Goal: Transaction & Acquisition: Purchase product/service

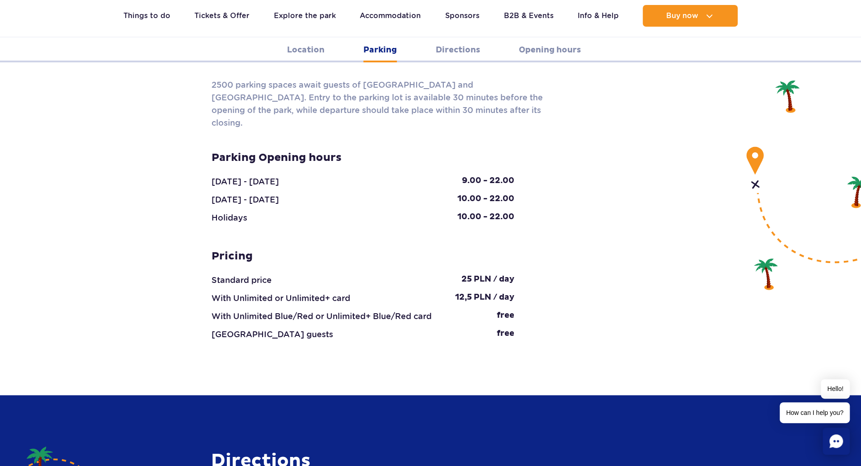
scroll to position [859, 0]
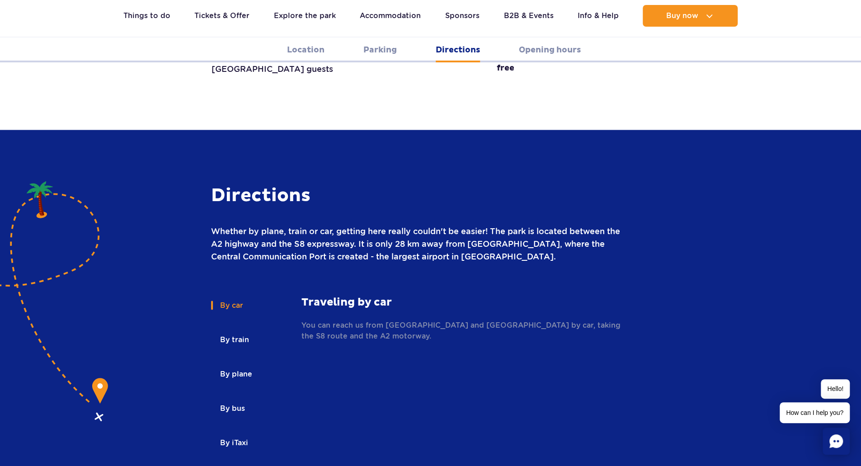
scroll to position [1130, 0]
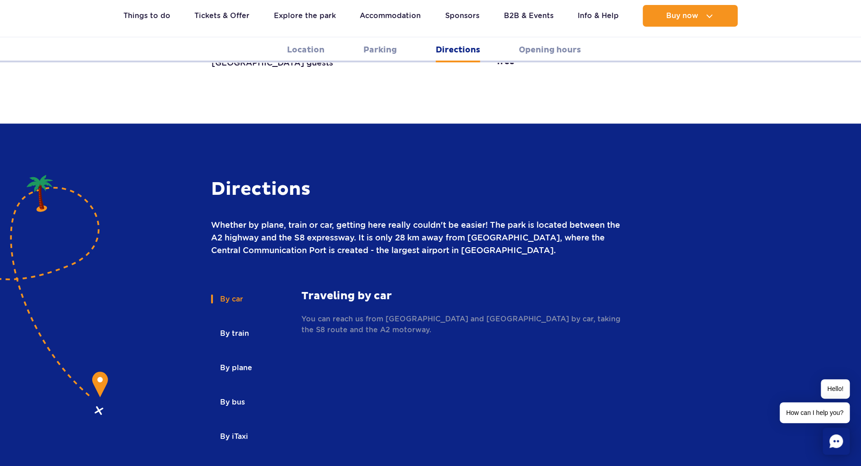
click at [239, 392] on button "By bus" at bounding box center [232, 402] width 42 height 20
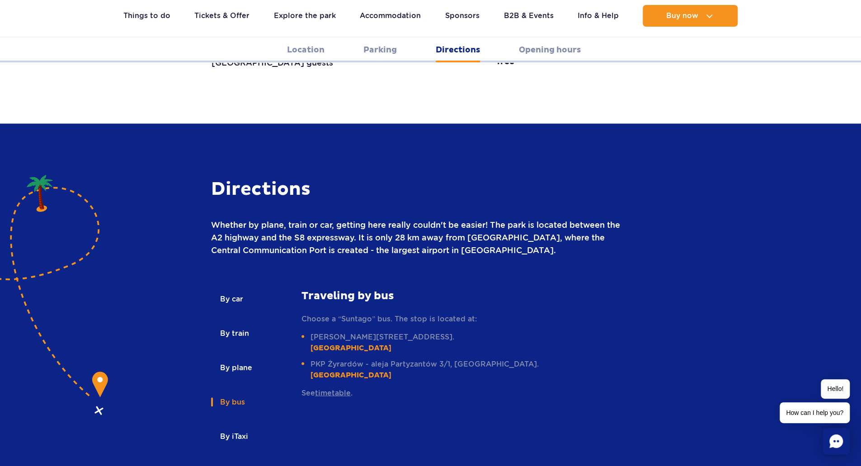
click at [335, 388] on link "timetable" at bounding box center [333, 392] width 36 height 9
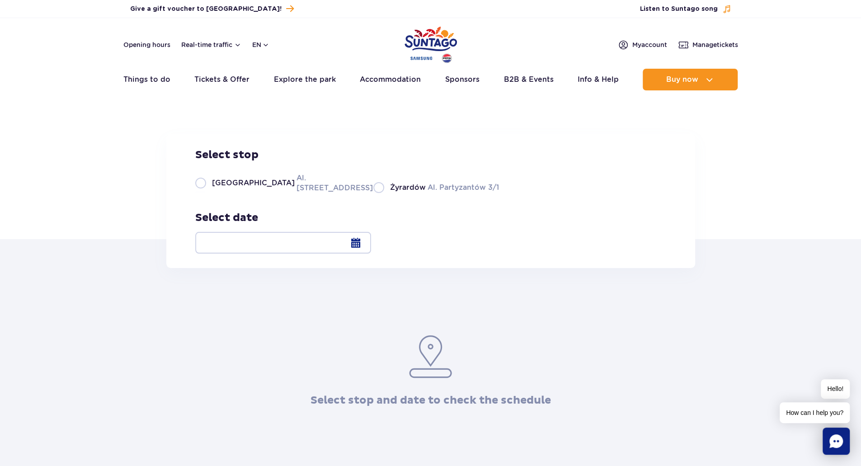
click at [277, 193] on label "Warsaw Al. Jerozolimskie 56" at bounding box center [278, 183] width 167 height 20
click at [205, 193] on input "Warsaw Al. Jerozolimskie 56" at bounding box center [200, 192] width 10 height 2
radio input "true"
click at [371, 242] on div at bounding box center [283, 243] width 176 height 22
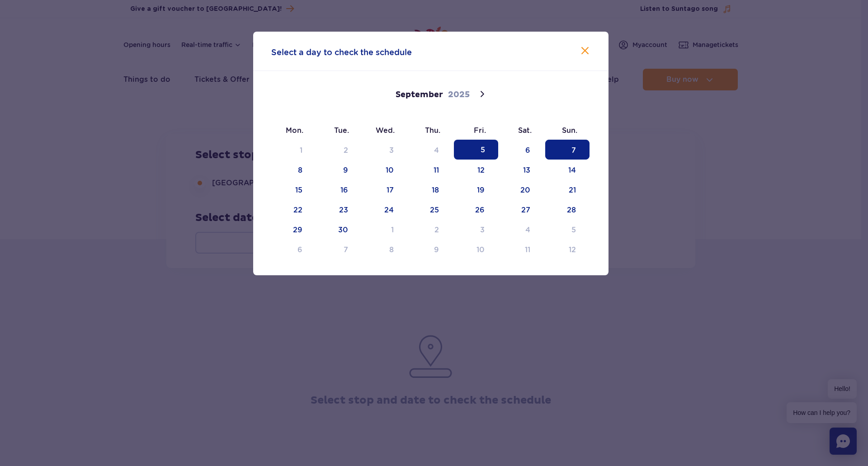
click at [575, 157] on span "7" at bounding box center [567, 150] width 44 height 20
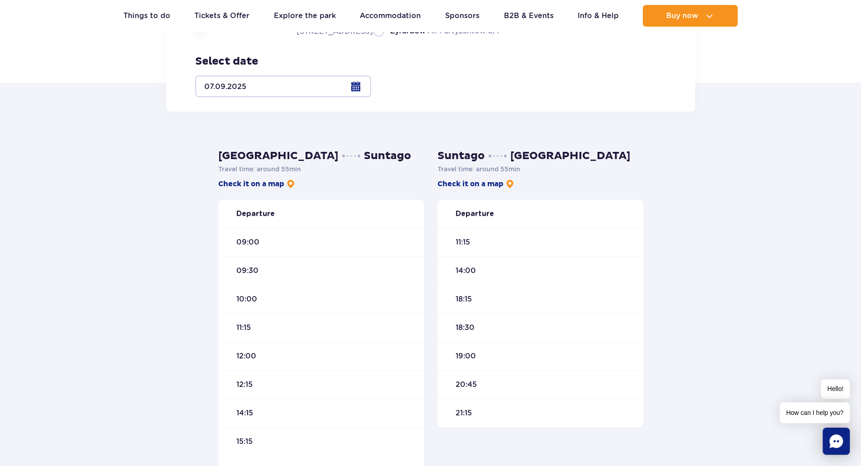
scroll to position [181, 0]
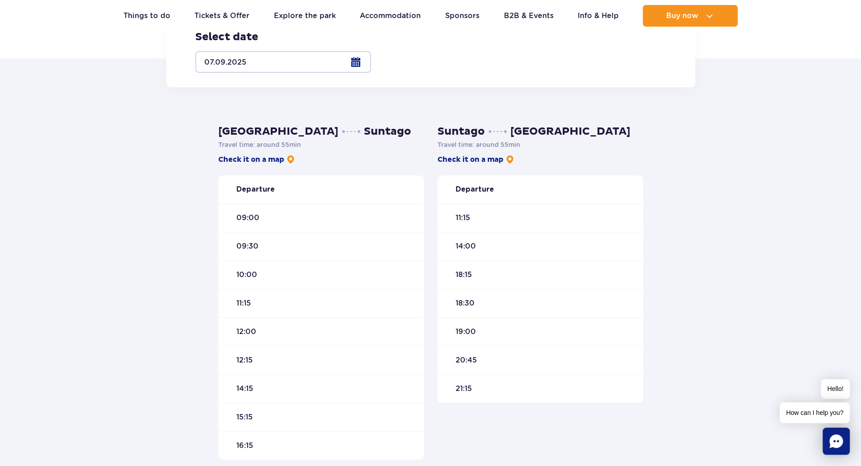
click at [306, 358] on div "12:15" at bounding box center [321, 360] width 206 height 28
click at [263, 351] on div "12:15" at bounding box center [321, 360] width 206 height 28
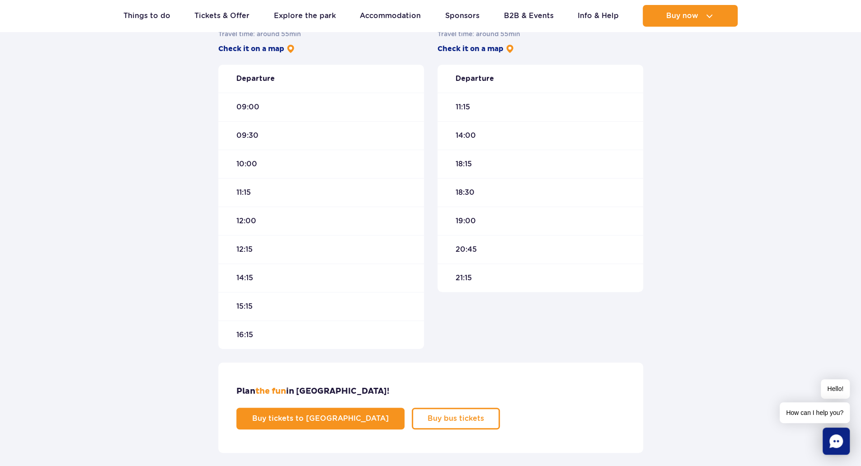
scroll to position [316, 0]
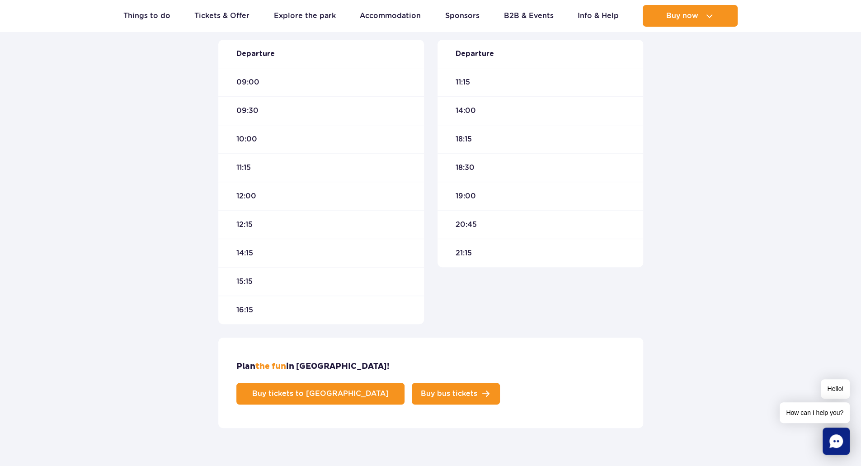
click at [477, 390] on span "Buy bus tickets" at bounding box center [449, 393] width 57 height 7
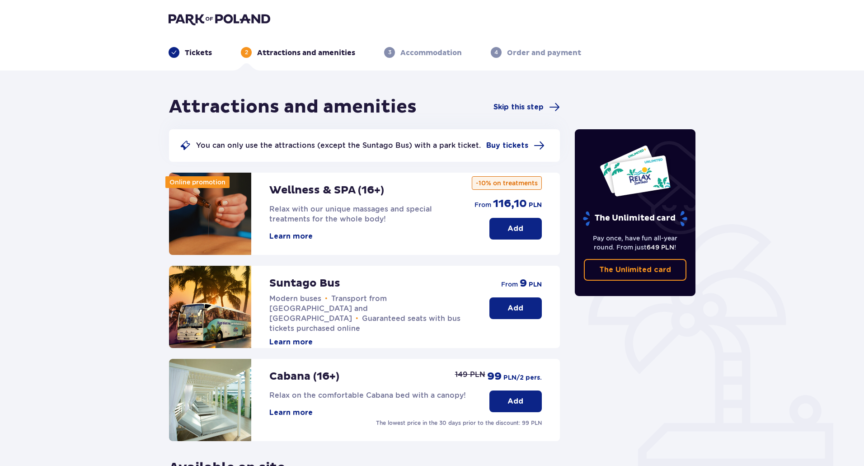
click at [524, 315] on button "Add" at bounding box center [516, 308] width 52 height 22
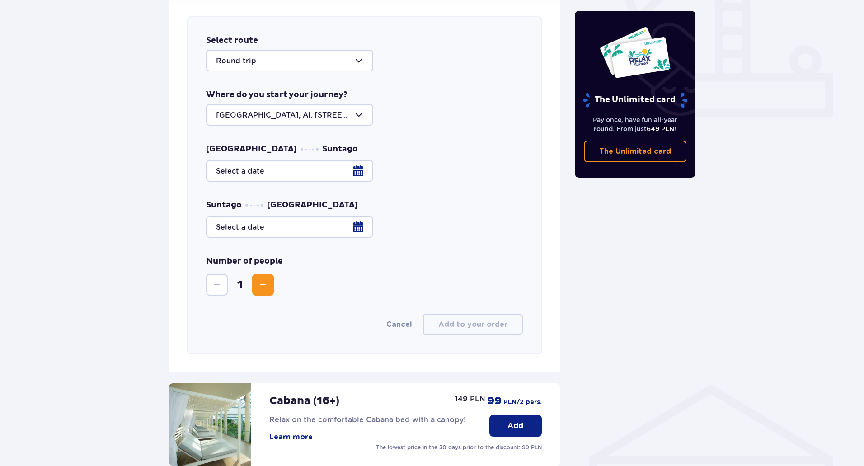
scroll to position [355, 0]
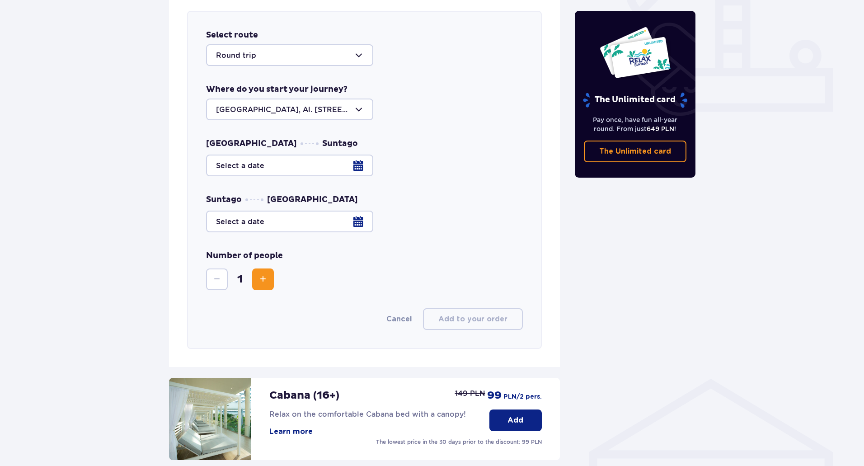
click at [362, 106] on div at bounding box center [289, 110] width 167 height 22
click at [348, 163] on div at bounding box center [364, 166] width 317 height 22
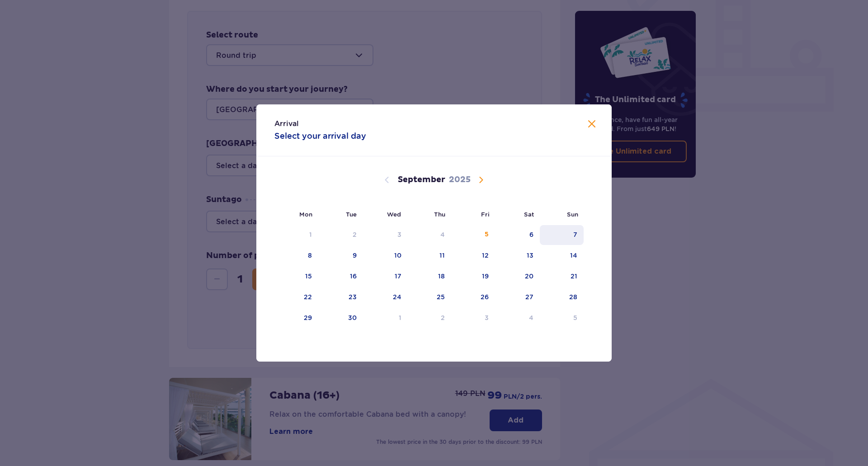
click at [577, 229] on div "7" at bounding box center [562, 235] width 44 height 20
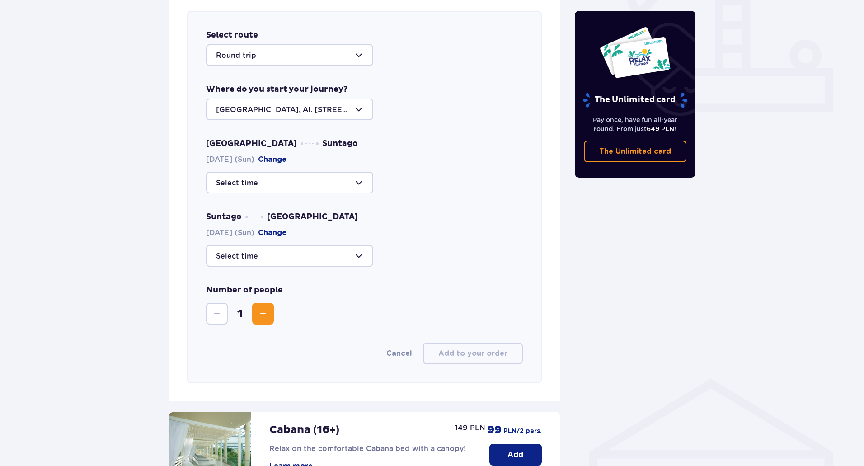
click at [330, 176] on div at bounding box center [289, 183] width 167 height 22
click at [397, 207] on div "Warsaw Suntago 07.09.2025 (Sun) Change 09:00 29 seats available 09:30 42 seats …" at bounding box center [364, 202] width 317 height 128
click at [312, 252] on div at bounding box center [289, 256] width 167 height 22
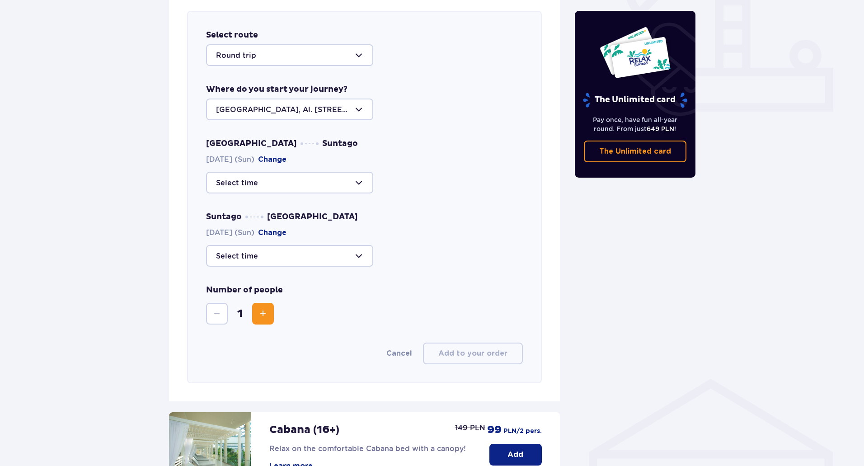
click at [441, 261] on div at bounding box center [364, 256] width 317 height 22
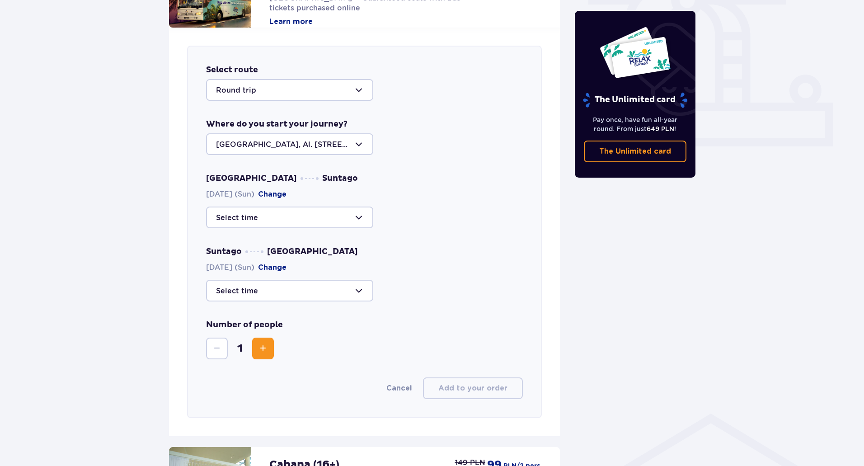
scroll to position [310, 0]
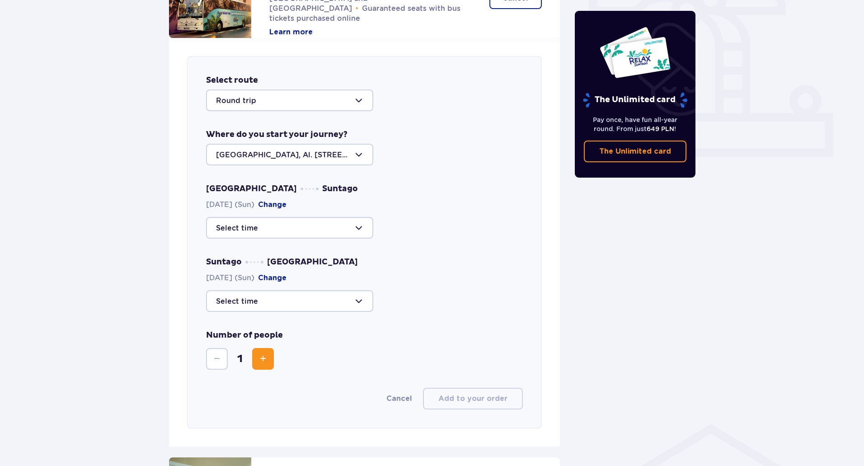
click at [354, 232] on div at bounding box center [289, 228] width 167 height 22
click at [461, 247] on div "Warsaw Suntago 07.09.2025 (Sun) Change 09:00 29 seats available 09:30 42 seats …" at bounding box center [364, 248] width 317 height 128
click at [302, 296] on div at bounding box center [289, 301] width 167 height 22
click at [260, 389] on p "32 seats available" at bounding box center [275, 389] width 65 height 10
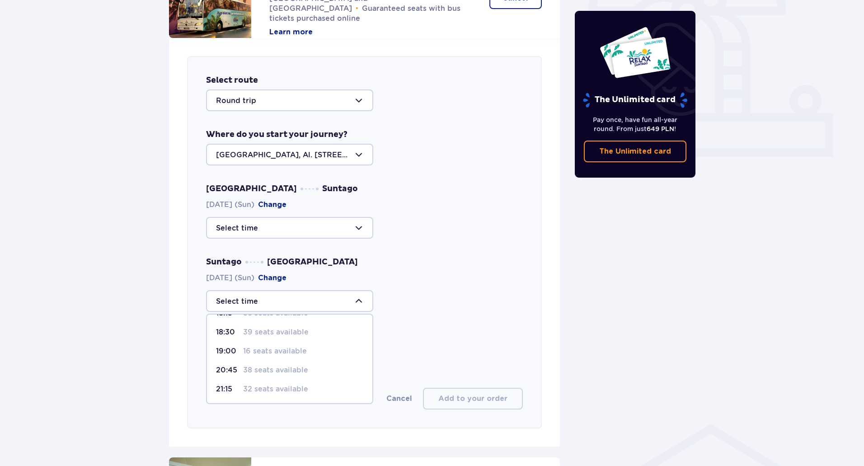
type input "21:15"
click at [315, 221] on div at bounding box center [289, 228] width 167 height 22
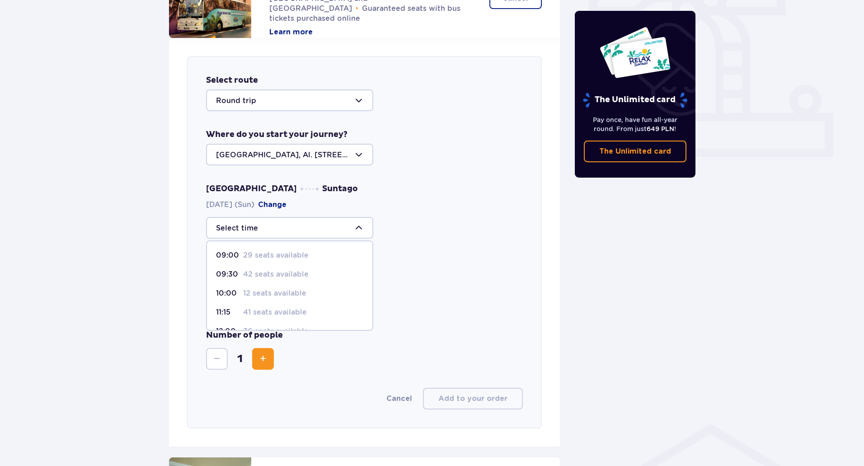
scroll to position [45, 0]
click at [285, 304] on p "41 seats available" at bounding box center [275, 305] width 64 height 10
type input "12:15"
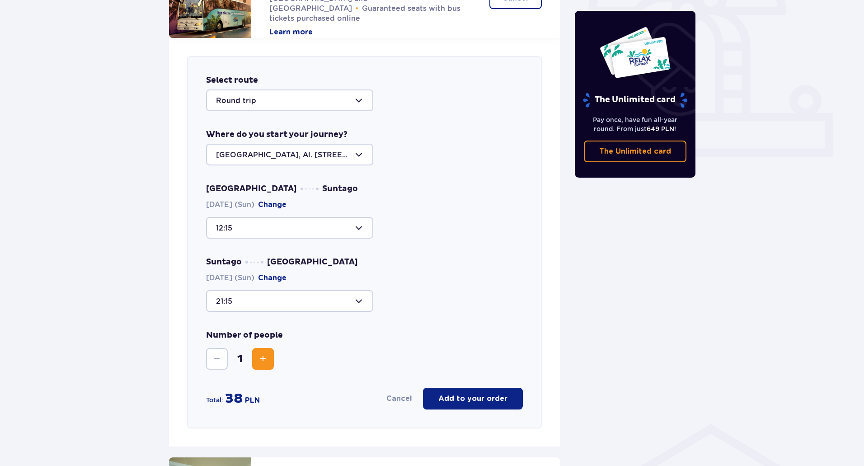
click at [269, 359] on button "Increase" at bounding box center [263, 359] width 22 height 22
click at [464, 394] on p "Add to your order" at bounding box center [472, 399] width 69 height 10
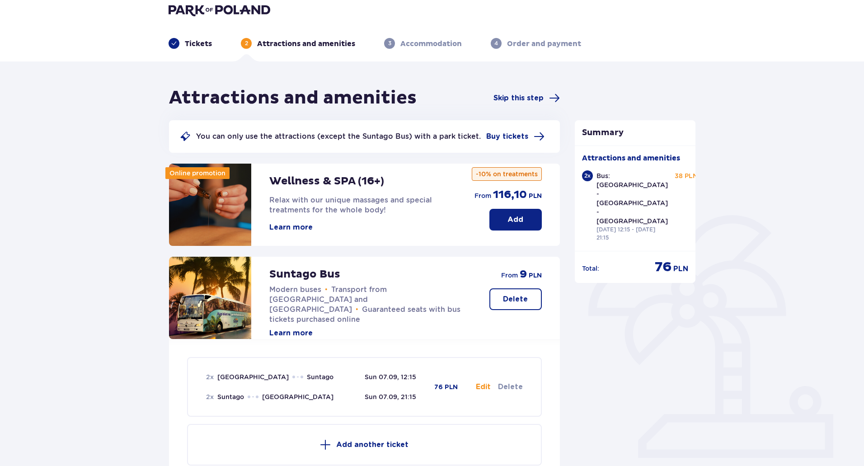
scroll to position [0, 0]
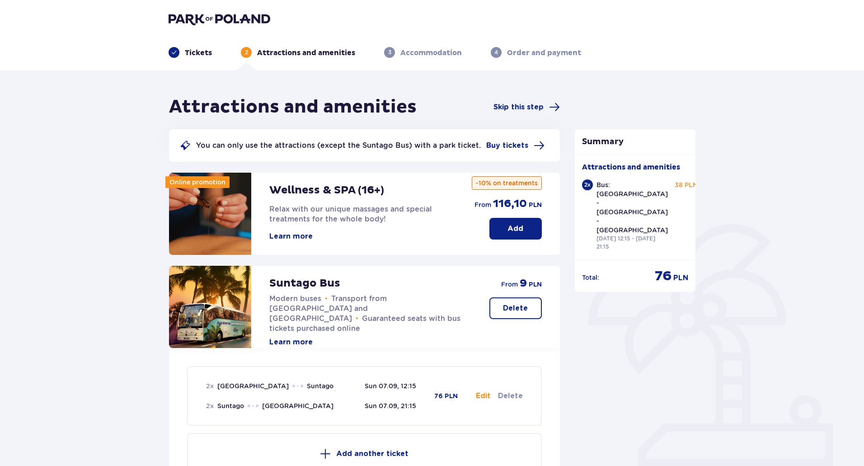
click at [193, 52] on p "Tickets" at bounding box center [198, 53] width 27 height 10
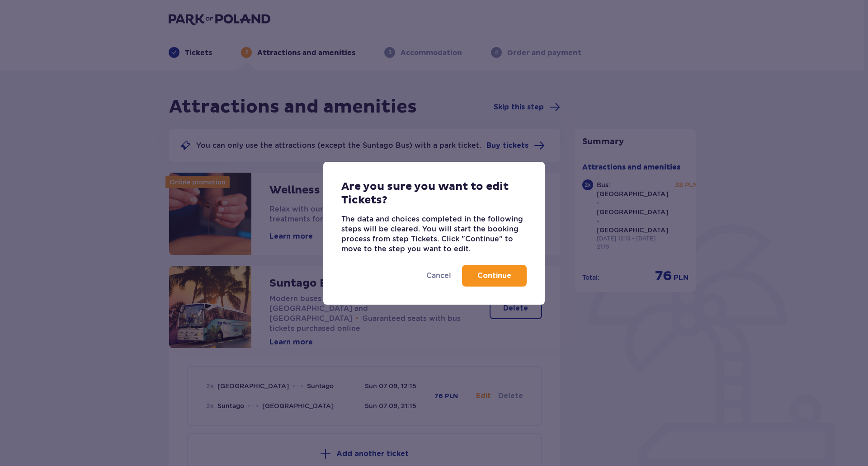
click at [784, 55] on div "Are you sure you want to edit Tickets? The data and choices completed in the fo…" at bounding box center [434, 233] width 868 height 466
click at [435, 279] on p "Cancel" at bounding box center [438, 276] width 25 height 10
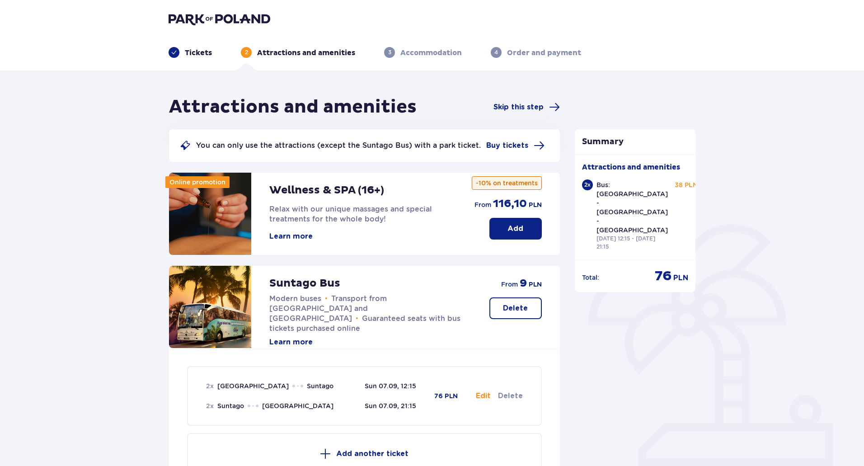
click at [192, 53] on p "Tickets" at bounding box center [198, 53] width 27 height 10
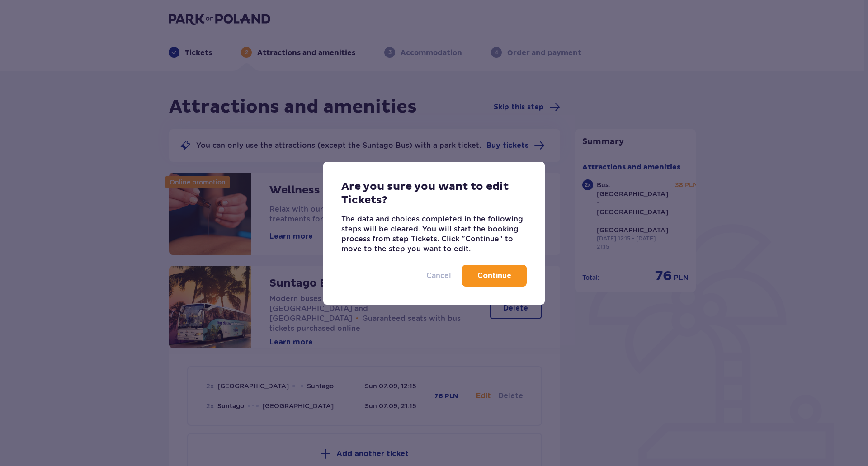
click at [433, 278] on p "Cancel" at bounding box center [438, 276] width 25 height 10
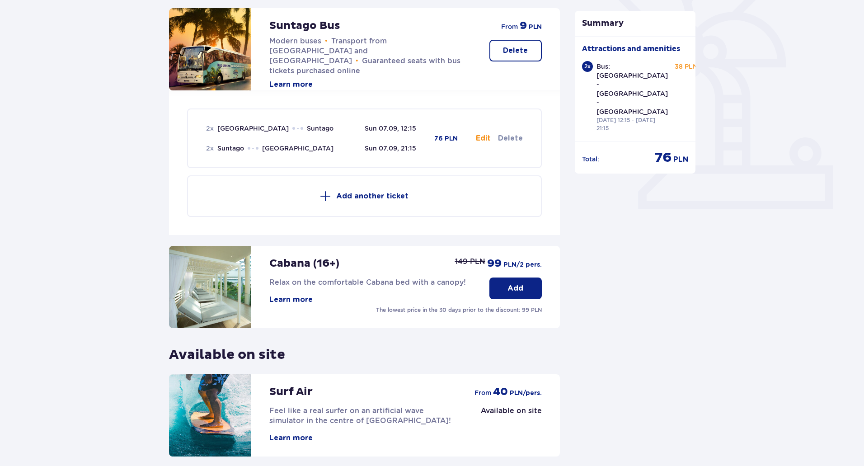
scroll to position [335, 0]
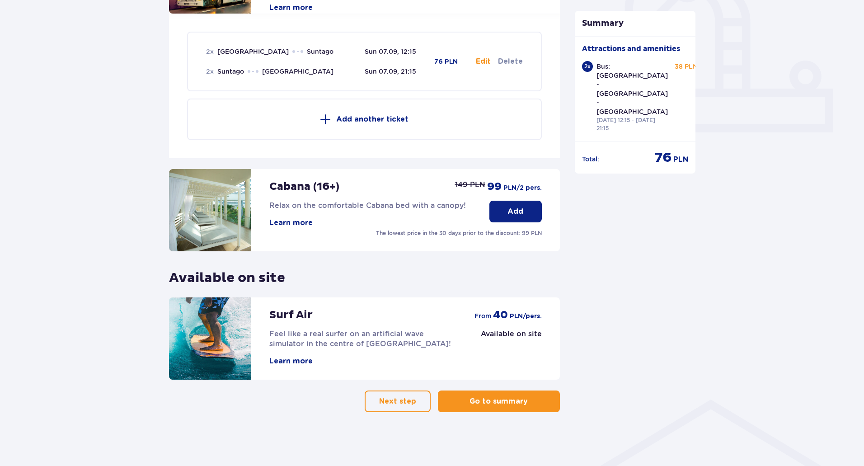
click at [532, 402] on span "button" at bounding box center [529, 401] width 11 height 11
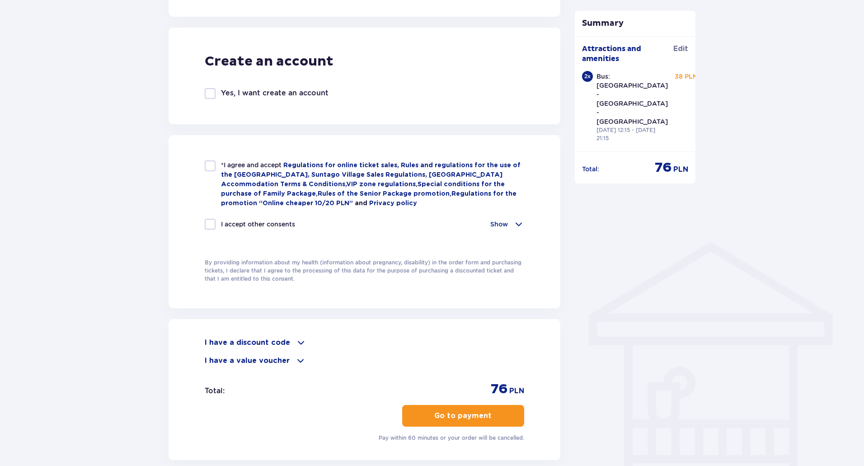
scroll to position [497, 0]
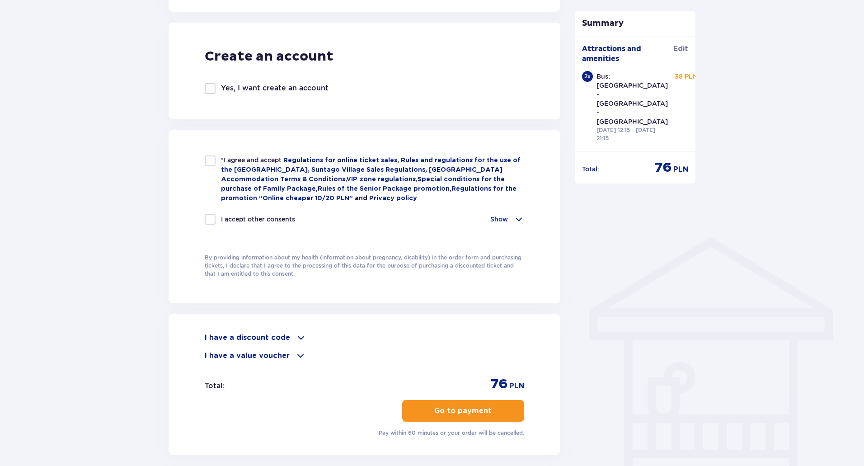
click at [259, 336] on p "I have a discount code" at bounding box center [247, 338] width 85 height 10
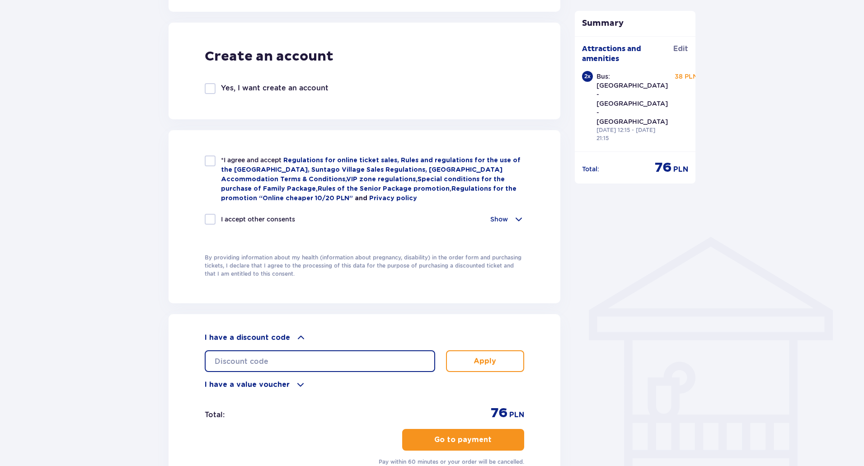
click at [284, 358] on input "text" at bounding box center [320, 361] width 231 height 22
paste input "STUDENT30"
type input "STUDENT30"
click at [472, 359] on button "Apply" at bounding box center [485, 361] width 78 height 22
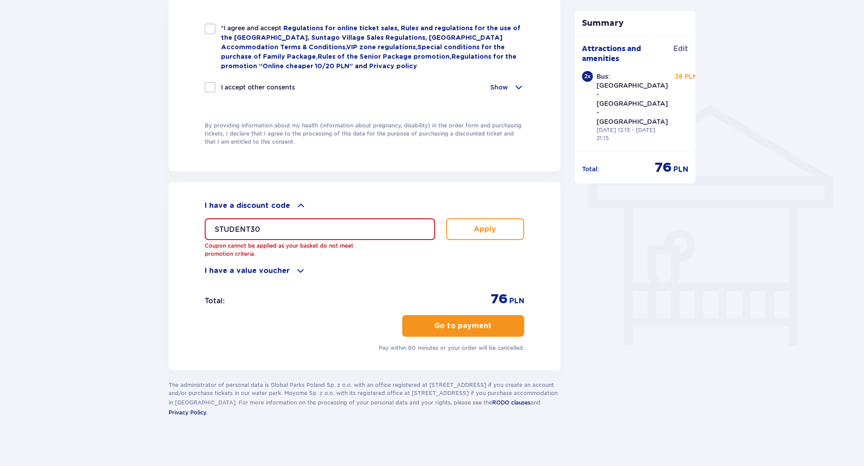
scroll to position [630, 0]
click at [461, 324] on p "Go to payment" at bounding box center [462, 325] width 57 height 10
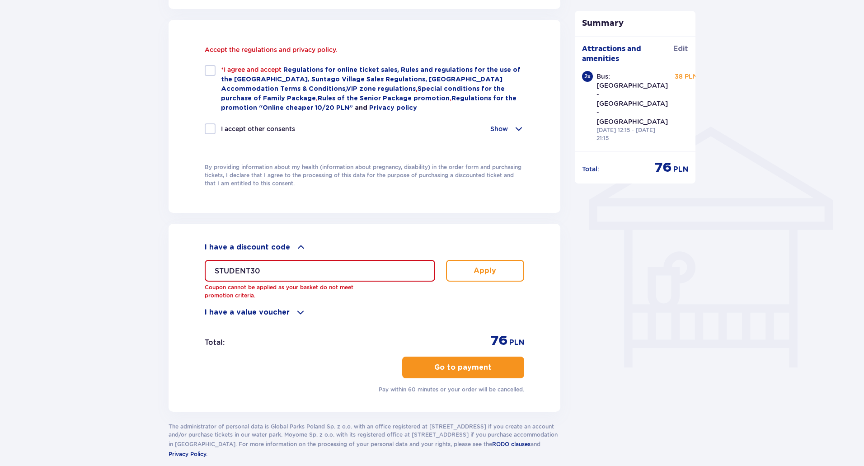
scroll to position [608, 0]
click at [341, 268] on input "STUDENT30" at bounding box center [320, 271] width 231 height 22
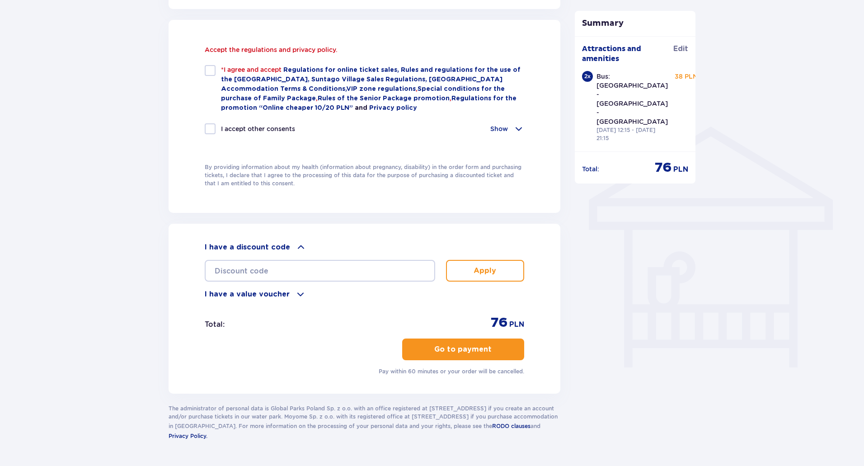
click at [481, 346] on p "Go to payment" at bounding box center [462, 349] width 57 height 10
click at [497, 348] on span "button" at bounding box center [493, 349] width 11 height 11
click at [483, 348] on p "Go to payment" at bounding box center [462, 349] width 57 height 10
click at [212, 75] on div at bounding box center [210, 70] width 11 height 11
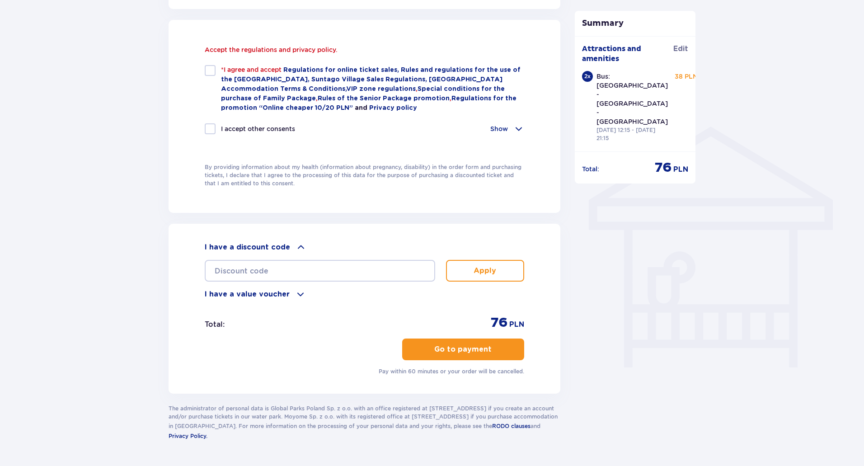
checkbox input "true"
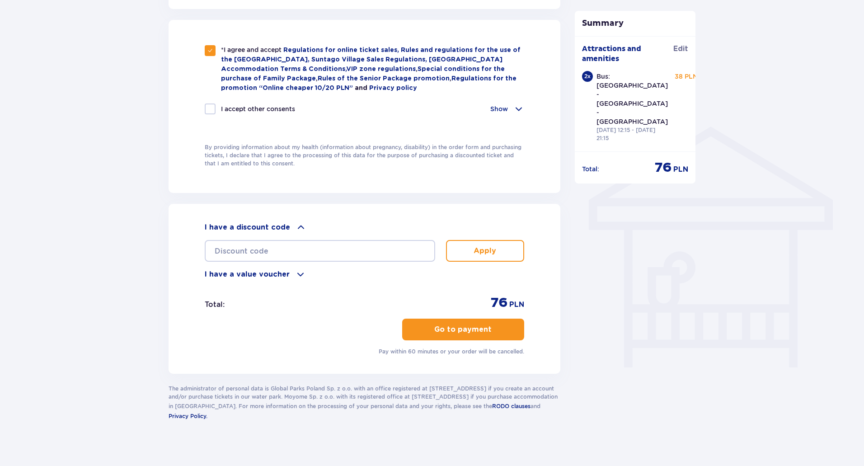
click at [229, 108] on p "I accept other consents" at bounding box center [258, 108] width 74 height 9
checkbox input "true"
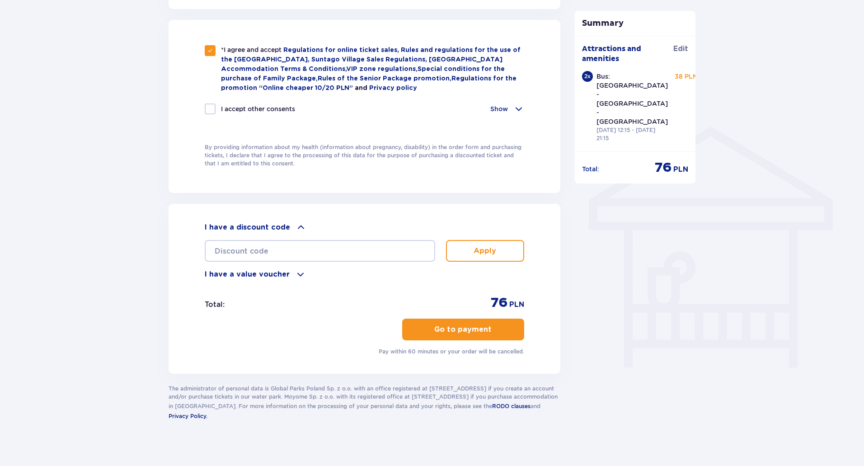
checkbox input "true"
click at [480, 329] on p "Go to payment" at bounding box center [462, 330] width 57 height 10
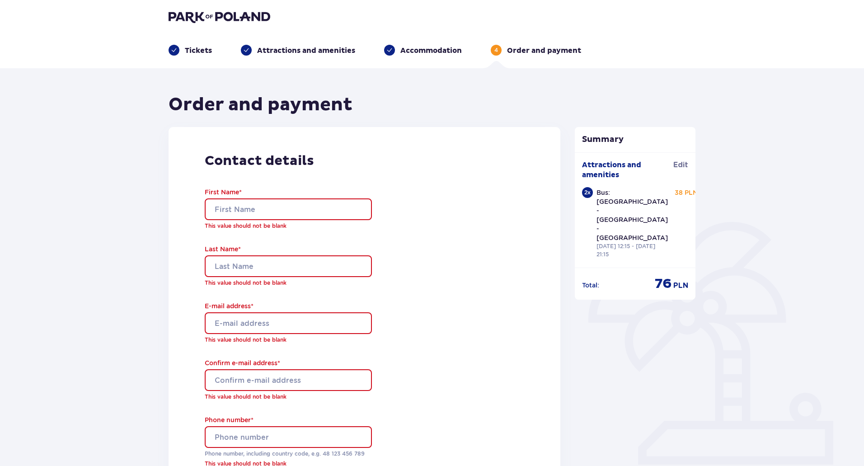
scroll to position [0, 0]
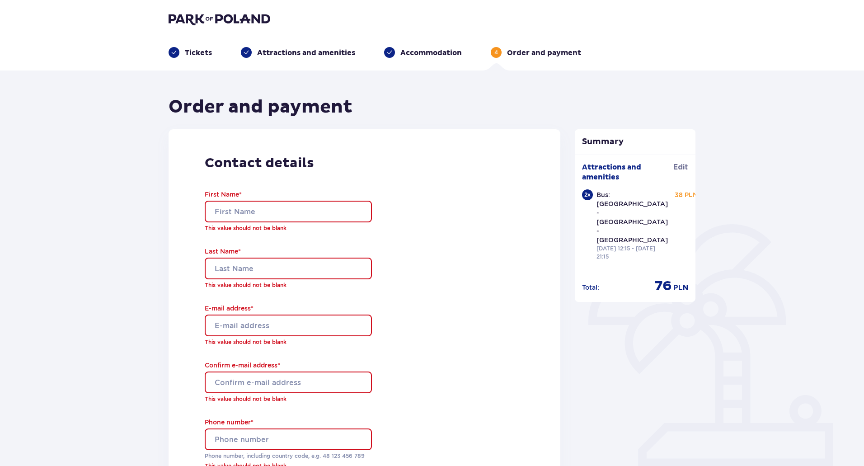
click at [311, 216] on input "First Name *" at bounding box center [288, 212] width 167 height 22
type input "Markus"
type input "Köckert"
type input "M.Koeckert@gmx.net"
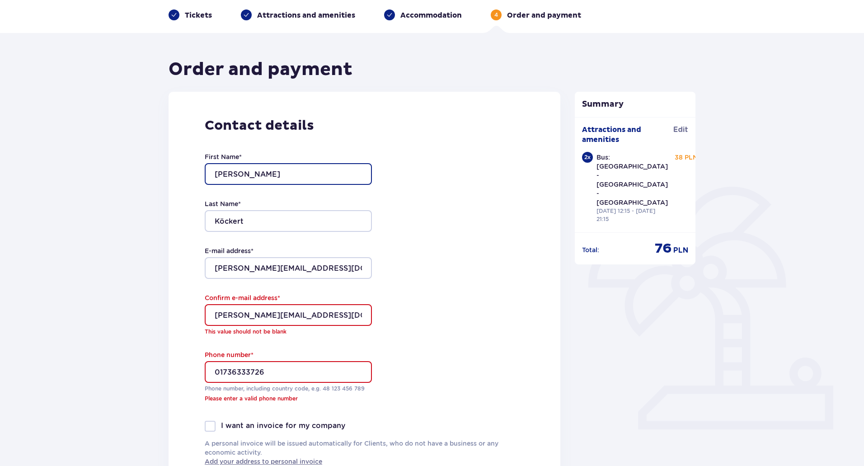
scroll to position [45, 0]
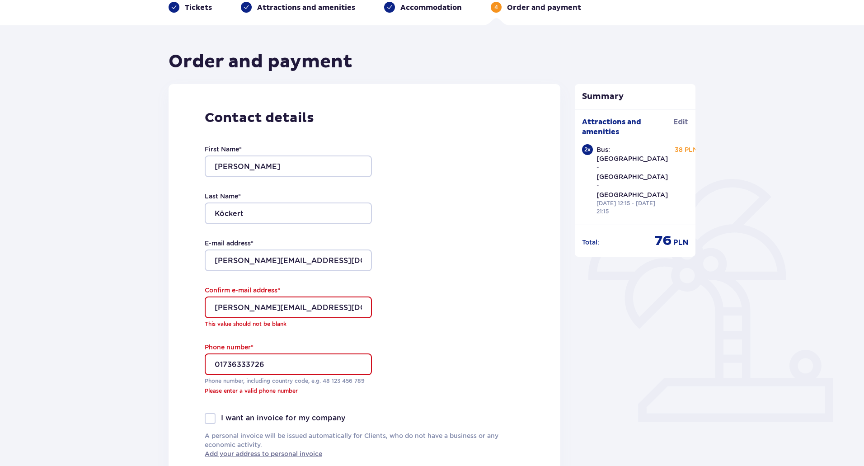
click at [218, 362] on input "01736333726" at bounding box center [288, 365] width 167 height 22
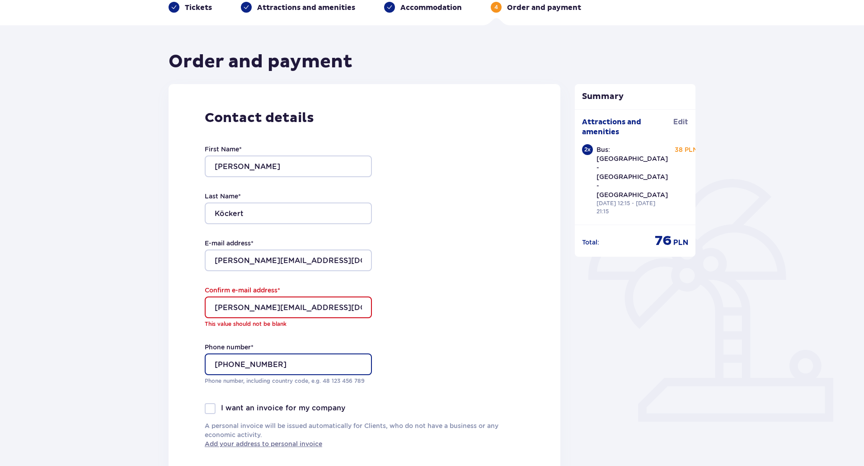
type input "+491736333726"
click at [459, 319] on div "Contact details First Name * Markus Last Name * Köckert E-mail address * M.Koec…" at bounding box center [365, 279] width 392 height 390
click at [214, 307] on input "M.Koeckert@gmx.net" at bounding box center [288, 308] width 167 height 22
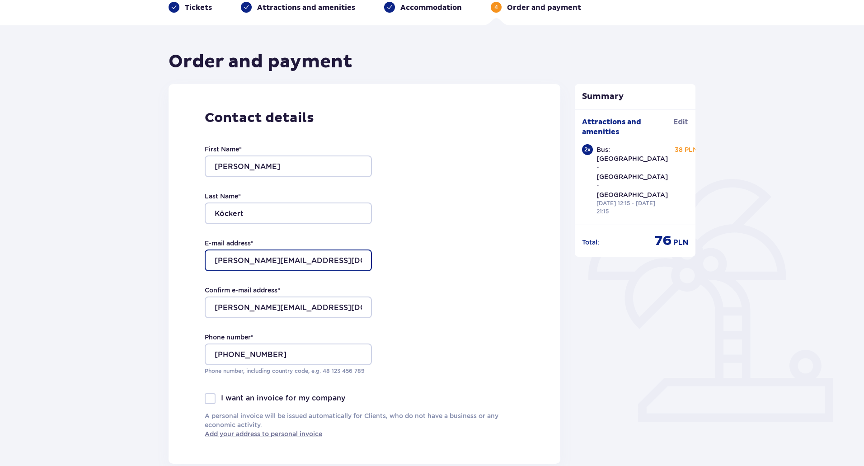
drag, startPoint x: 308, startPoint y: 261, endPoint x: 0, endPoint y: 263, distance: 308.3
type input "[PERSON_NAME][EMAIL_ADDRESS][DOMAIN_NAME]"
click at [536, 259] on div "Contact details First Name * Markus Last Name * Köckert E-mail address * m.koec…" at bounding box center [365, 274] width 392 height 380
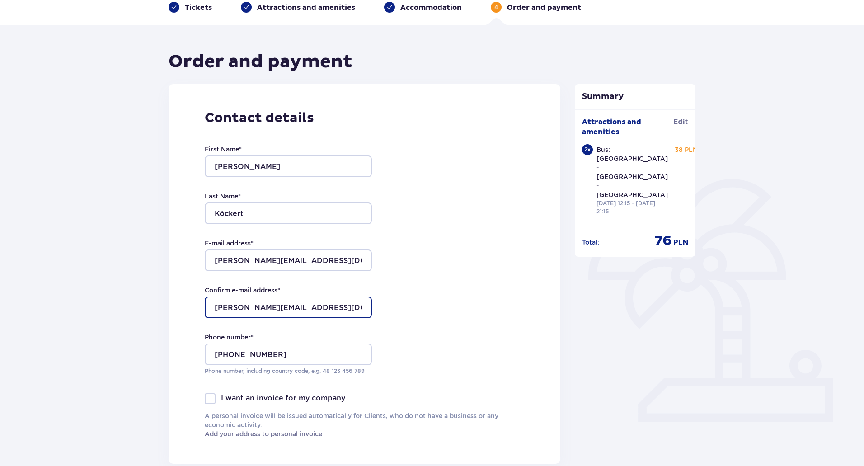
click at [313, 313] on input "M.Koeckert@gmx.net" at bounding box center [288, 308] width 167 height 22
type input "M"
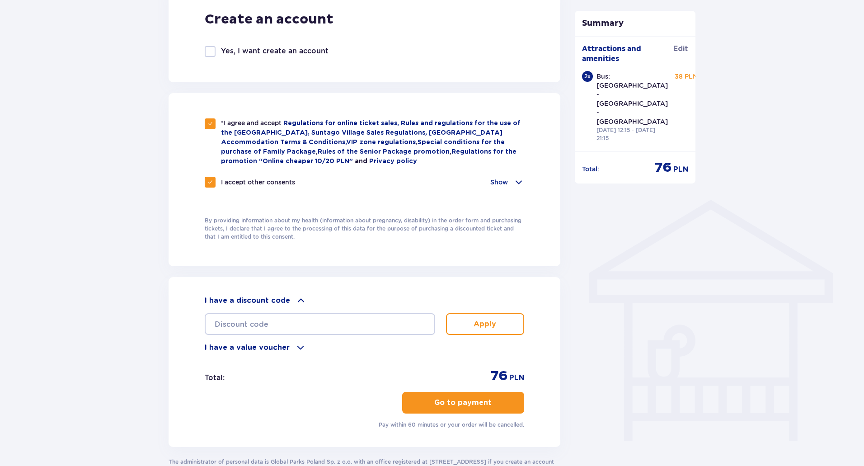
scroll to position [542, 0]
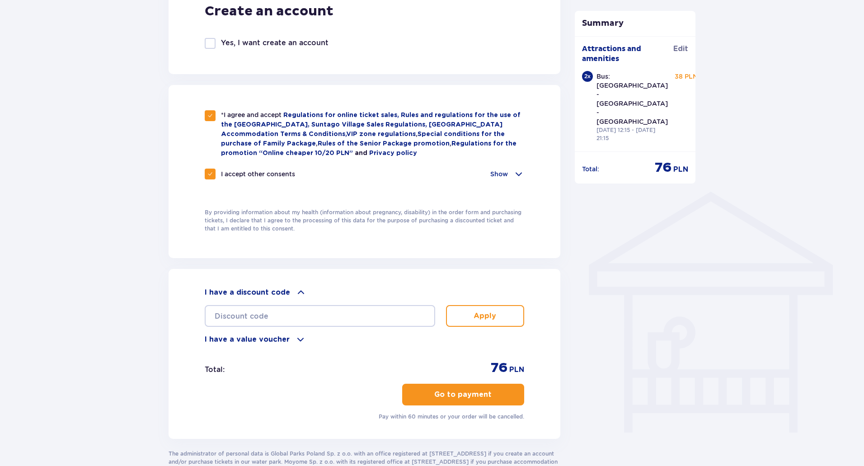
type input "[PERSON_NAME][EMAIL_ADDRESS][DOMAIN_NAME]"
click at [470, 387] on button "Go to payment" at bounding box center [463, 395] width 122 height 22
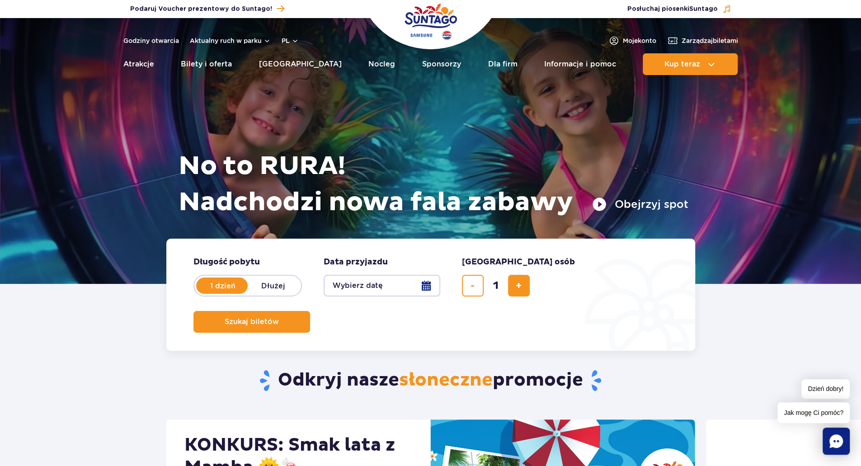
click at [278, 39] on div "Godziny otwarcia Aktualny ruch w parku pl PL EN UA" at bounding box center [210, 40] width 175 height 11
click at [292, 44] on button "pl" at bounding box center [290, 40] width 17 height 9
click at [300, 85] on ul "PL EN UA" at bounding box center [297, 79] width 28 height 42
click at [300, 78] on span "EN" at bounding box center [303, 78] width 9 height 9
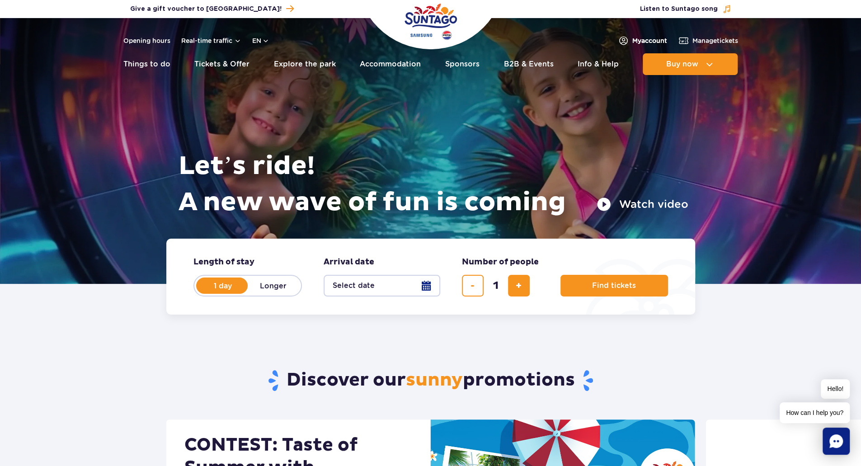
click at [639, 42] on span "My account" at bounding box center [649, 40] width 35 height 9
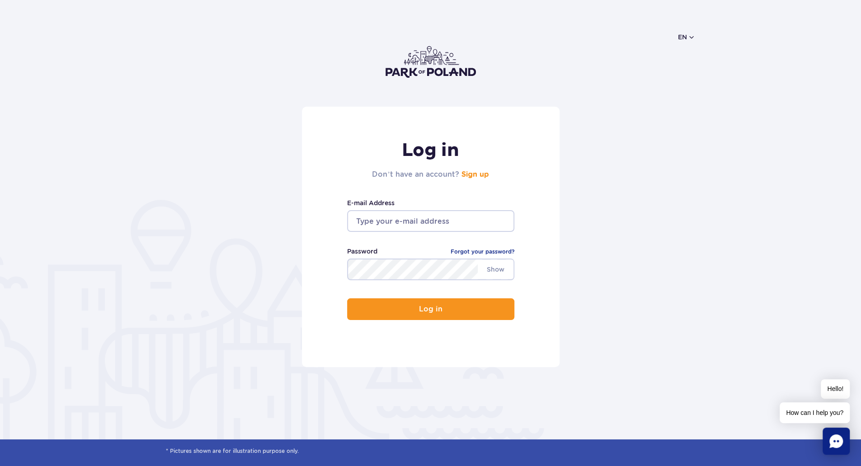
scroll to position [45, 0]
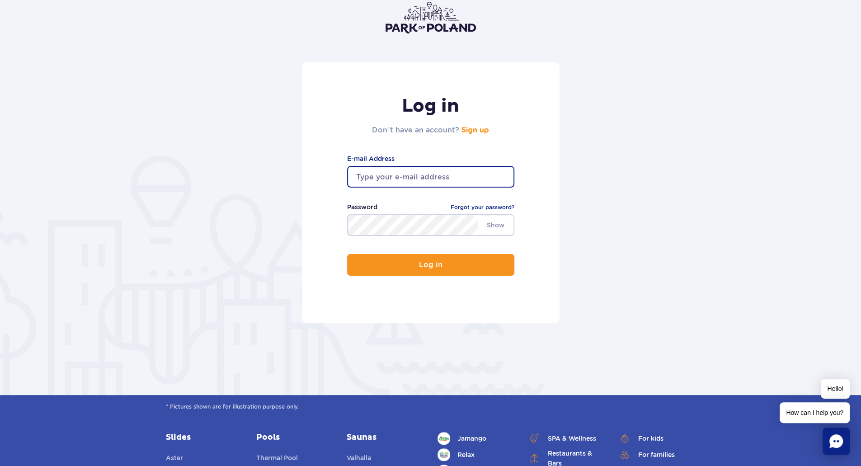
click at [423, 176] on input "email" at bounding box center [430, 177] width 167 height 22
type input "M.Koeckert@gmx.net"
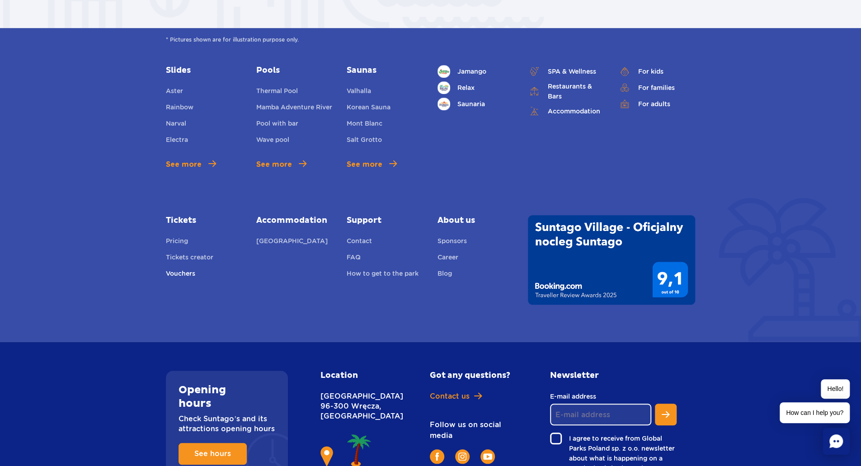
scroll to position [498, 0]
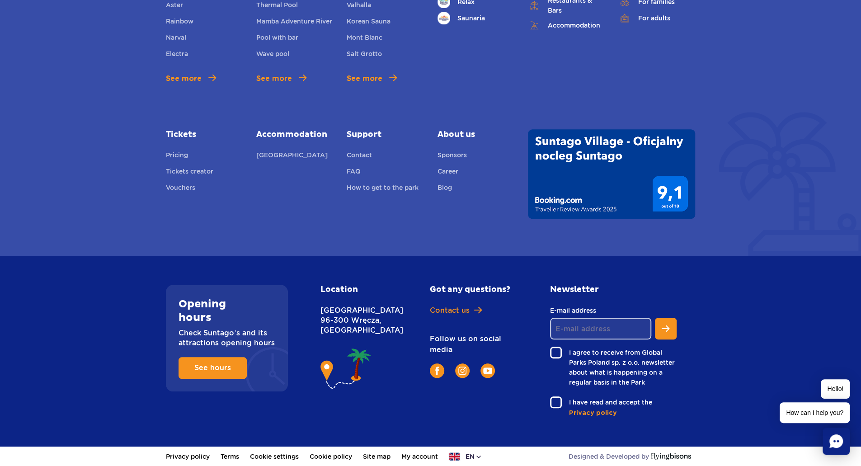
click at [581, 328] on input "E-mail address" at bounding box center [600, 329] width 101 height 22
type input "teamxp@web,de"
click at [608, 358] on label "I agree to receive from Global Parks Poland sp. z o.o. newsletter about what is…" at bounding box center [613, 367] width 127 height 41
click at [561, 349] on input "I agree to receive from Global Parks Poland sp. z o.o. newsletter about what is…" at bounding box center [555, 348] width 11 height 2
checkbox input "true"
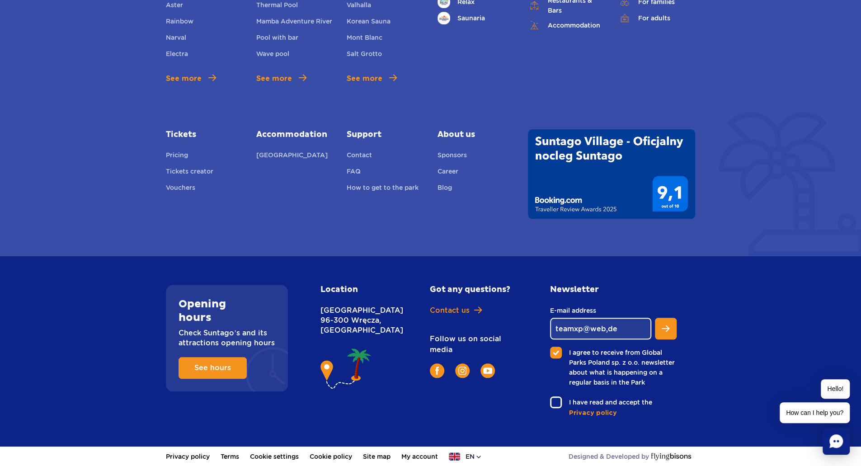
click at [633, 405] on label "I have read and accept the" at bounding box center [613, 402] width 127 height 12
click at [561, 398] on input "I have read and accept the" at bounding box center [555, 397] width 11 height 2
checkbox input "true"
drag, startPoint x: 606, startPoint y: 327, endPoint x: 616, endPoint y: 324, distance: 10.4
click at [607, 327] on input "teamxp@web,de" at bounding box center [600, 329] width 101 height 22
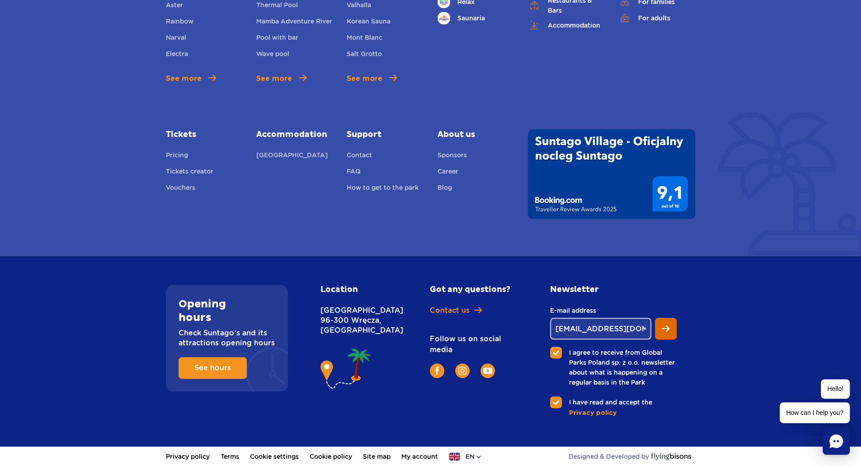
type input "teamxp@web.de"
click at [666, 332] on span "Subscribe to newsletter" at bounding box center [666, 329] width 8 height 8
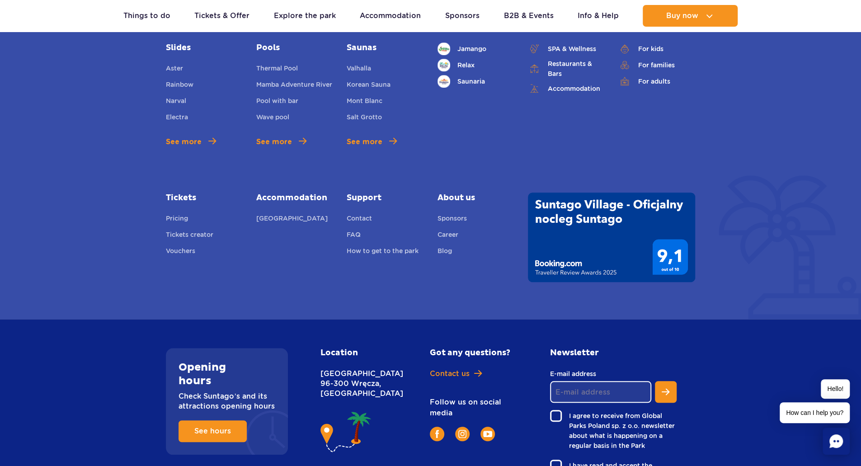
scroll to position [378, 0]
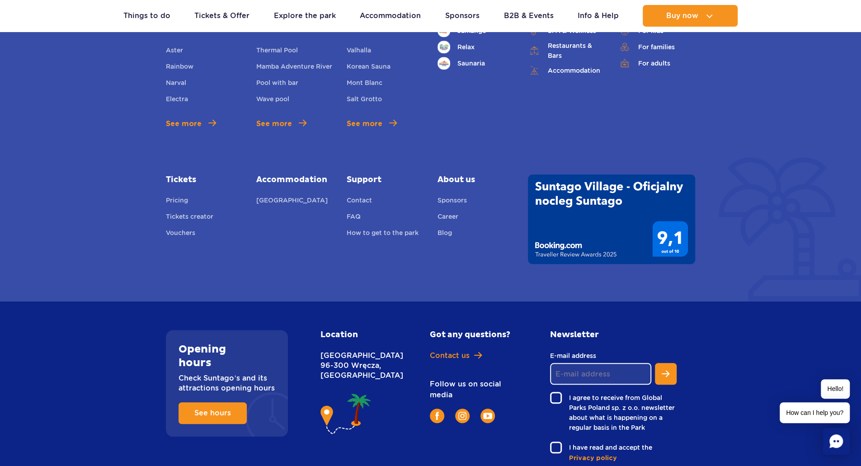
click at [588, 376] on input "E-mail address" at bounding box center [600, 374] width 101 height 22
type input "[EMAIL_ADDRESS][DOMAIN_NAME]"
click at [559, 398] on label "I agree to receive from Global Parks Poland sp. z o.o. newsletter about what is…" at bounding box center [613, 412] width 127 height 41
click at [559, 394] on input "I agree to receive from Global Parks Poland sp. z o.o. newsletter about what is…" at bounding box center [555, 393] width 11 height 2
checkbox input "true"
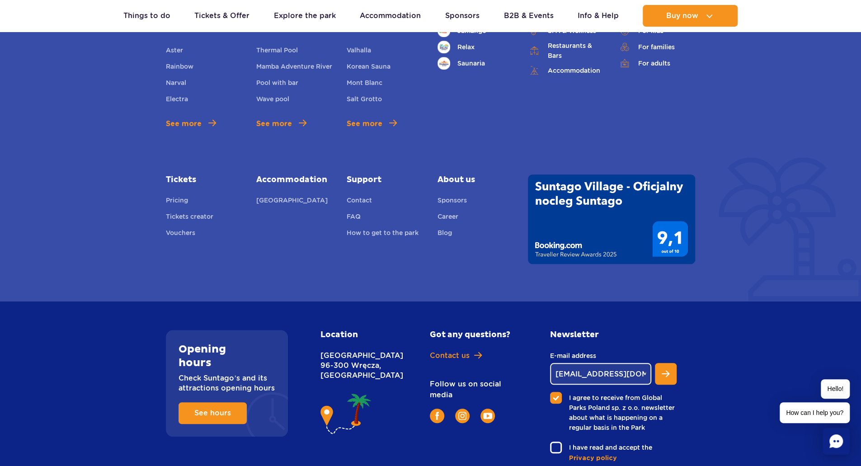
click at [553, 449] on label "I have read and accept the" at bounding box center [613, 448] width 127 height 12
click at [553, 443] on input "I have read and accept the" at bounding box center [555, 443] width 11 height 2
checkbox input "true"
click at [672, 375] on button "Subscribe to newsletter" at bounding box center [666, 374] width 22 height 22
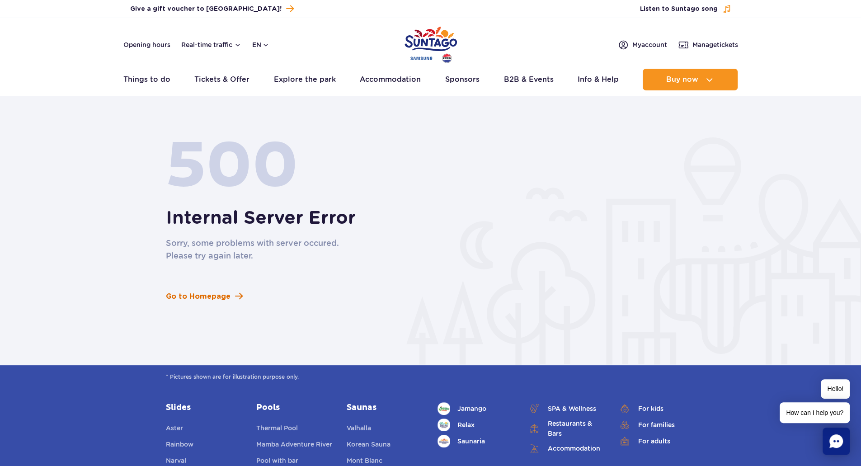
click at [210, 300] on span "Go to Homepage" at bounding box center [198, 296] width 65 height 11
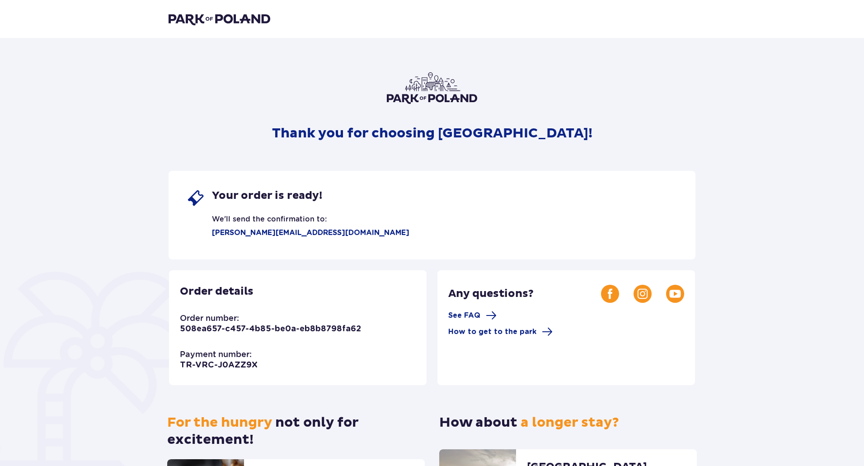
click at [847, 466] on div at bounding box center [432, 466] width 864 height 0
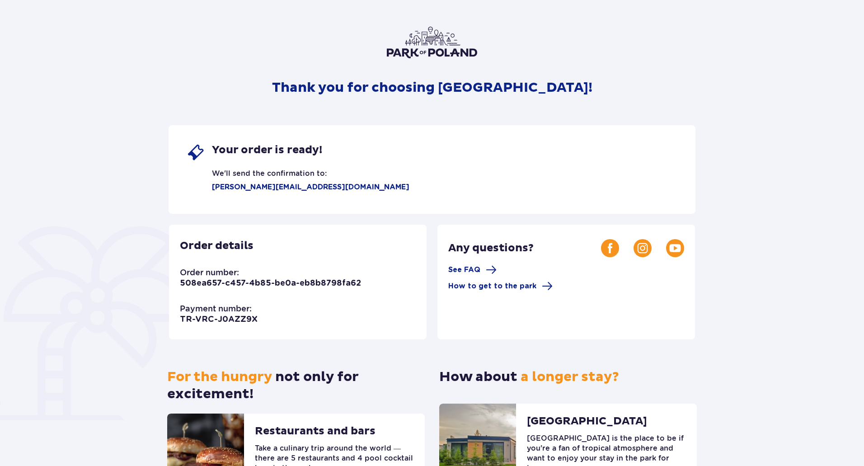
scroll to position [45, 0]
